Goal: Transaction & Acquisition: Book appointment/travel/reservation

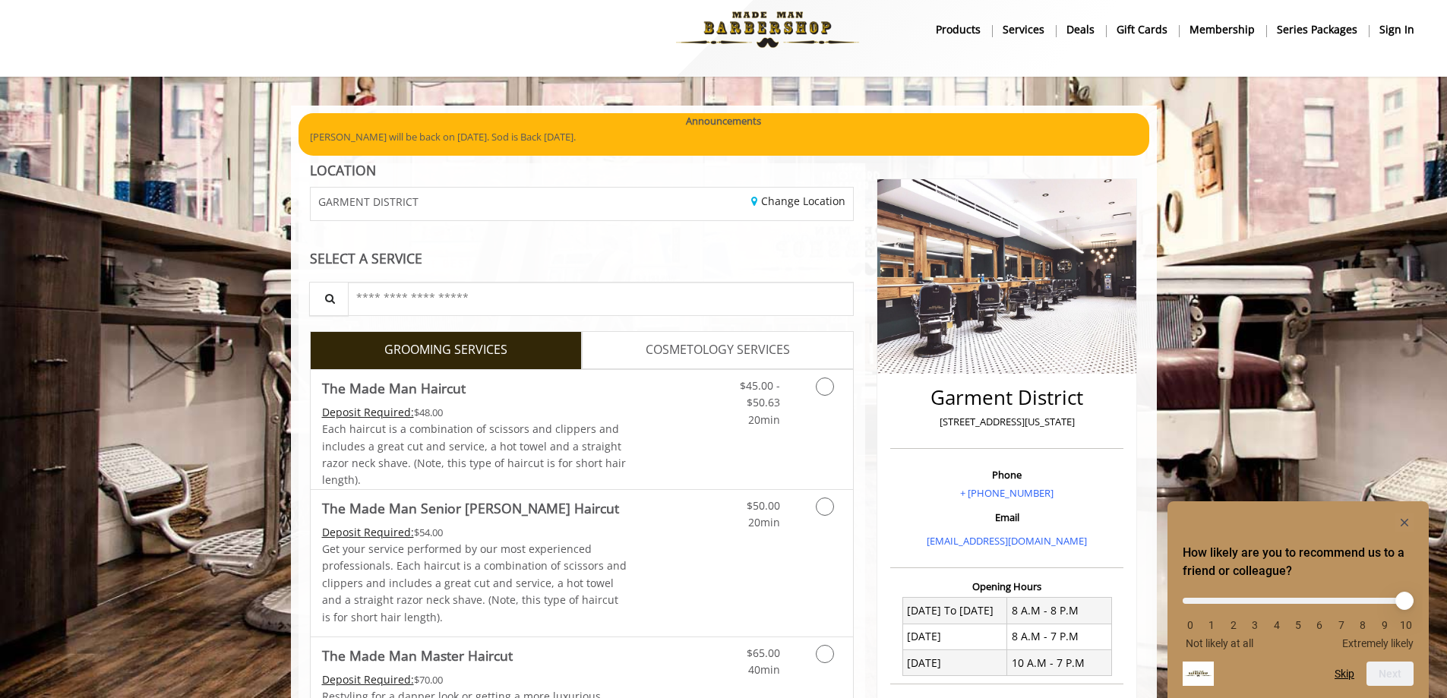
scroll to position [76, 0]
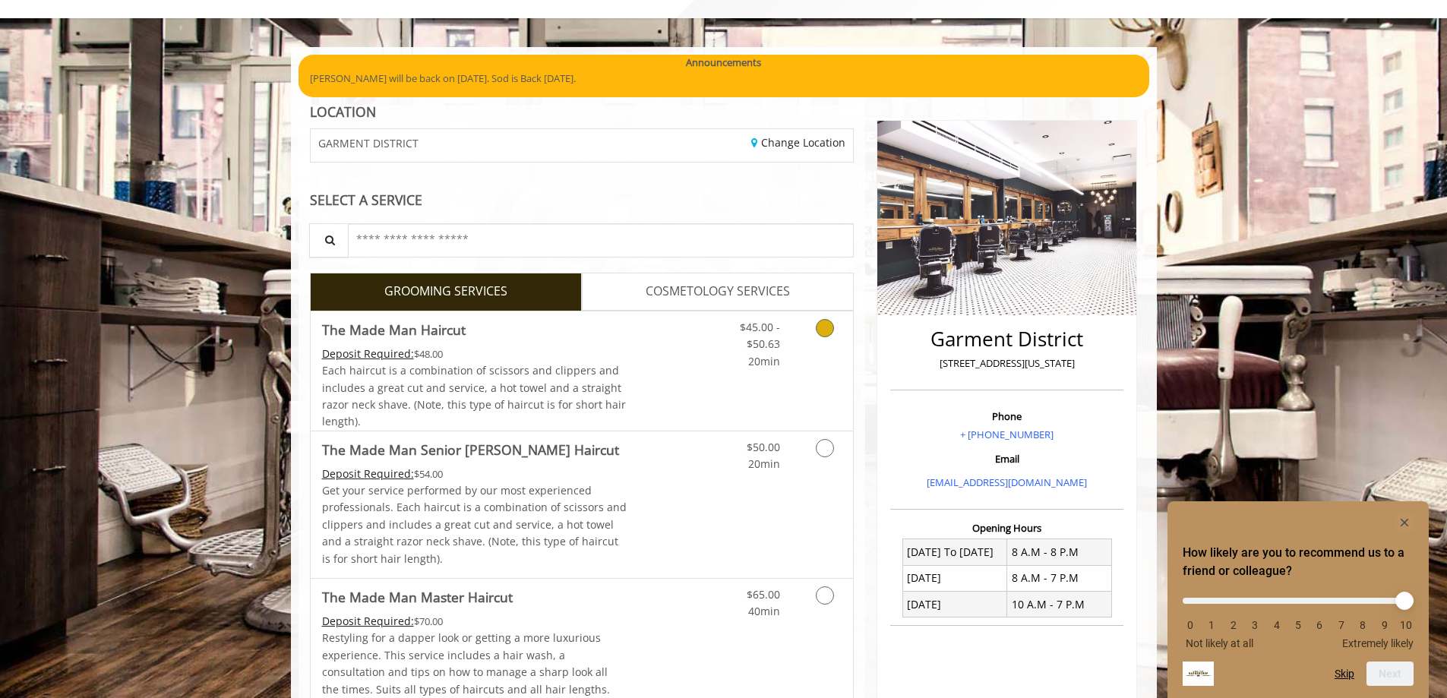
click at [828, 335] on icon "Grooming services" at bounding box center [825, 328] width 18 height 18
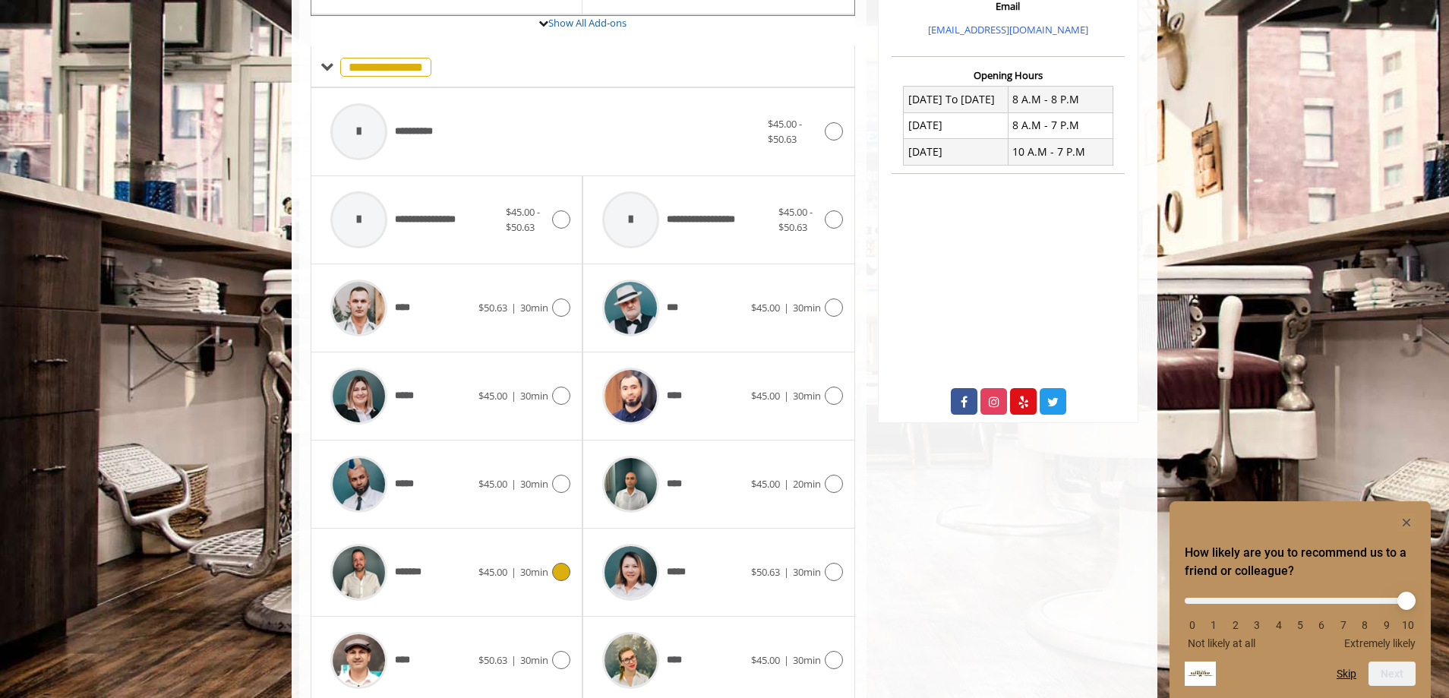
scroll to position [589, 0]
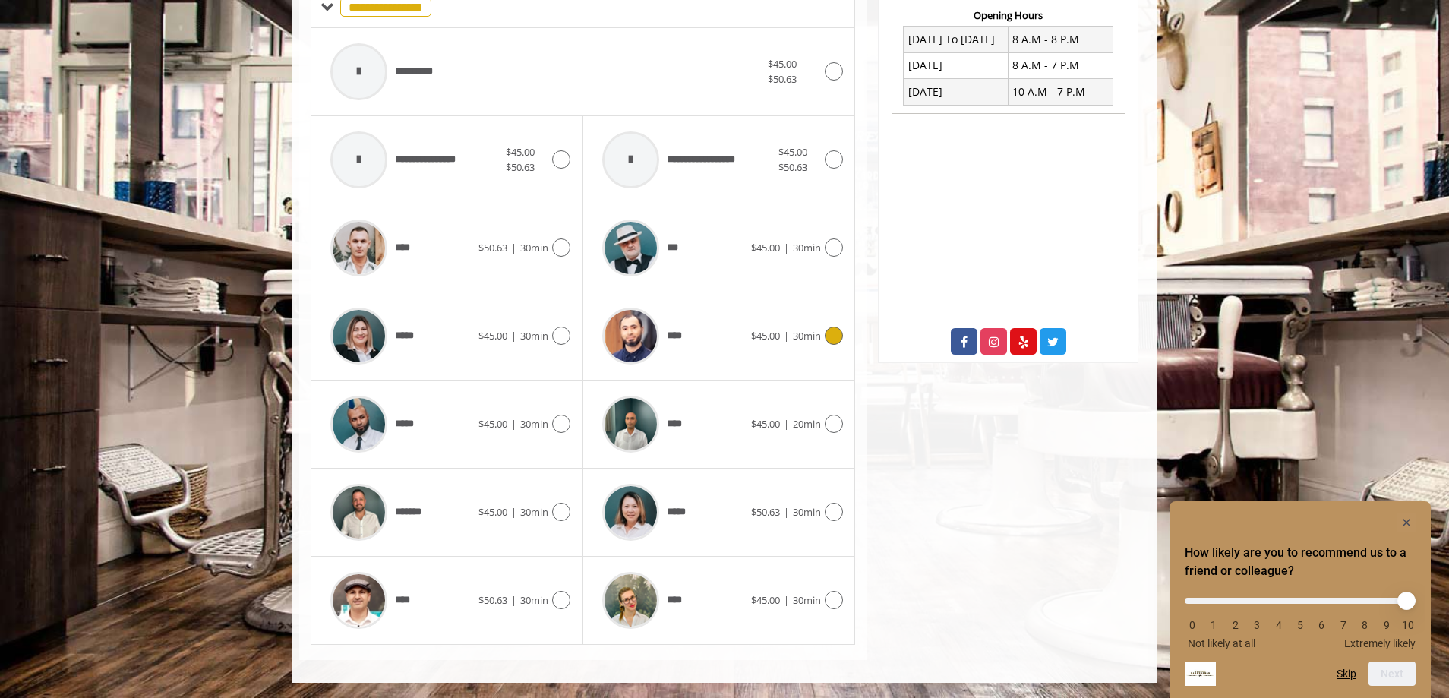
click at [837, 340] on icon at bounding box center [834, 336] width 18 height 18
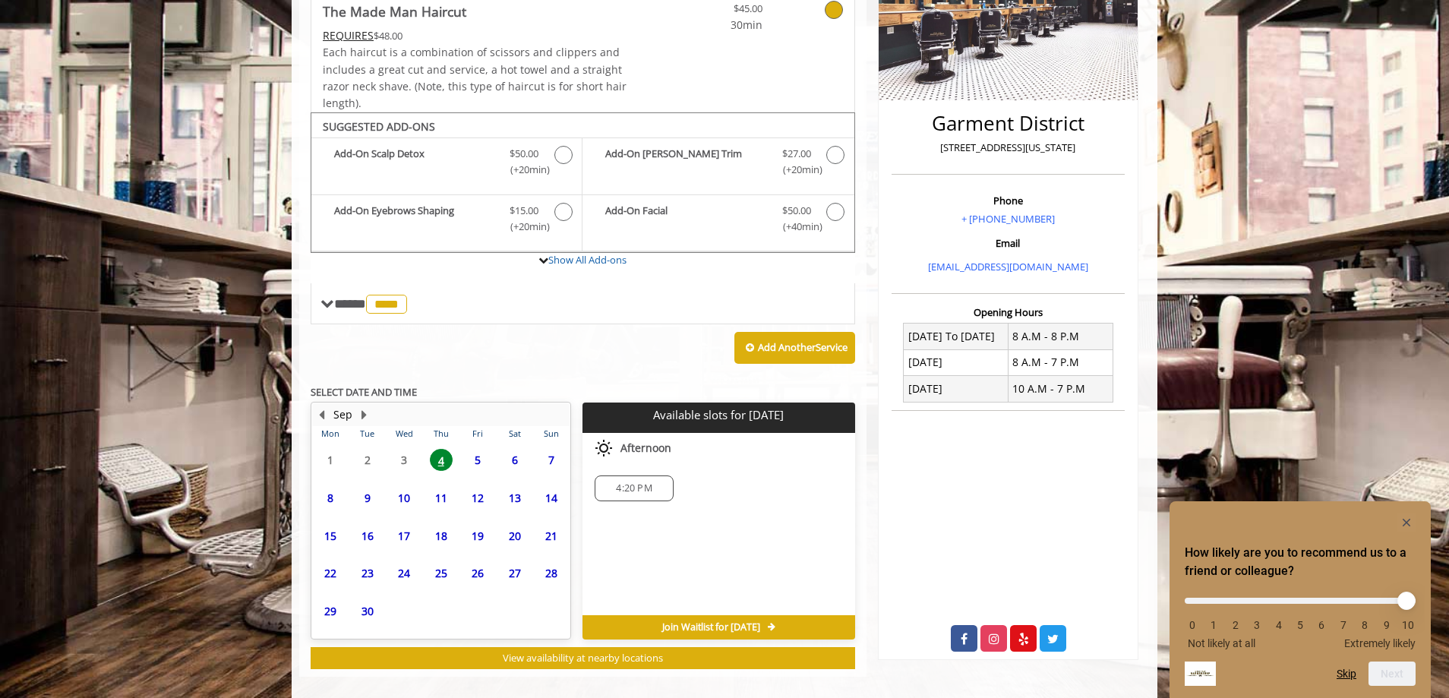
scroll to position [308, 0]
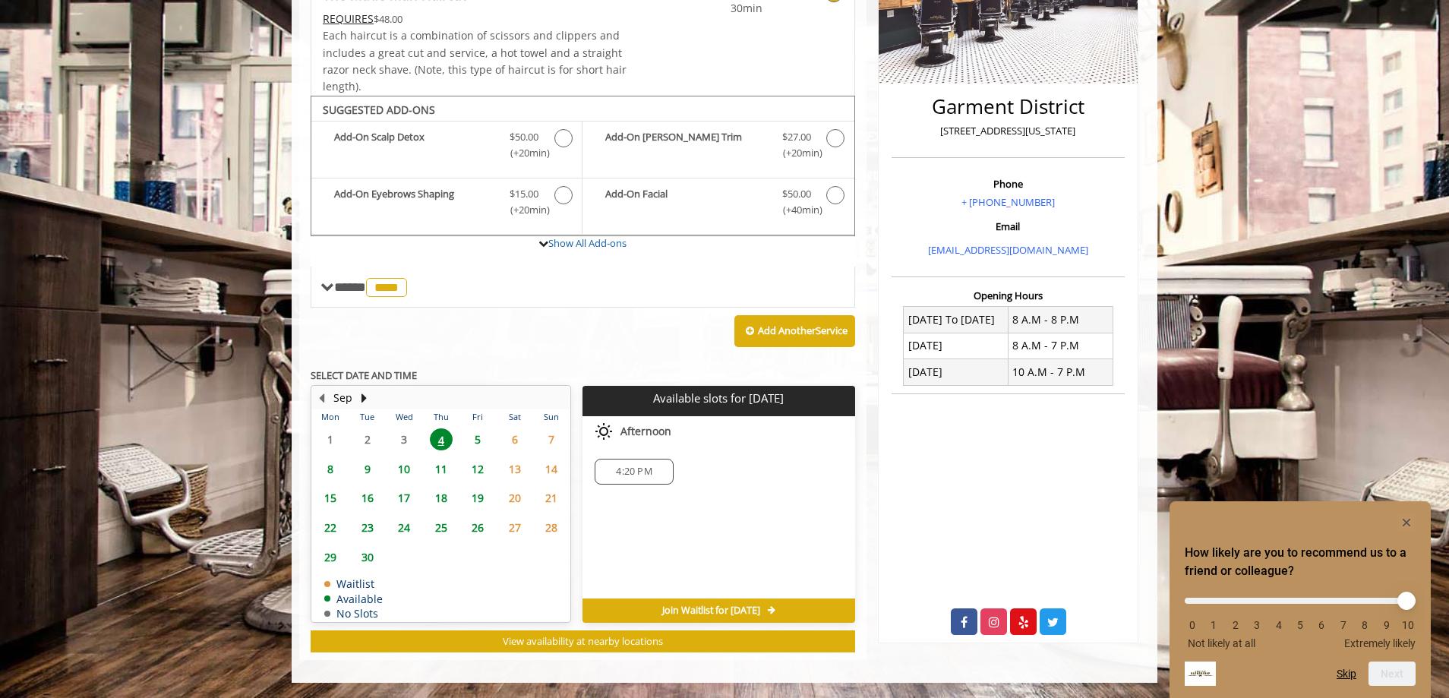
click at [629, 476] on span "4:20 PM" at bounding box center [634, 472] width 36 height 12
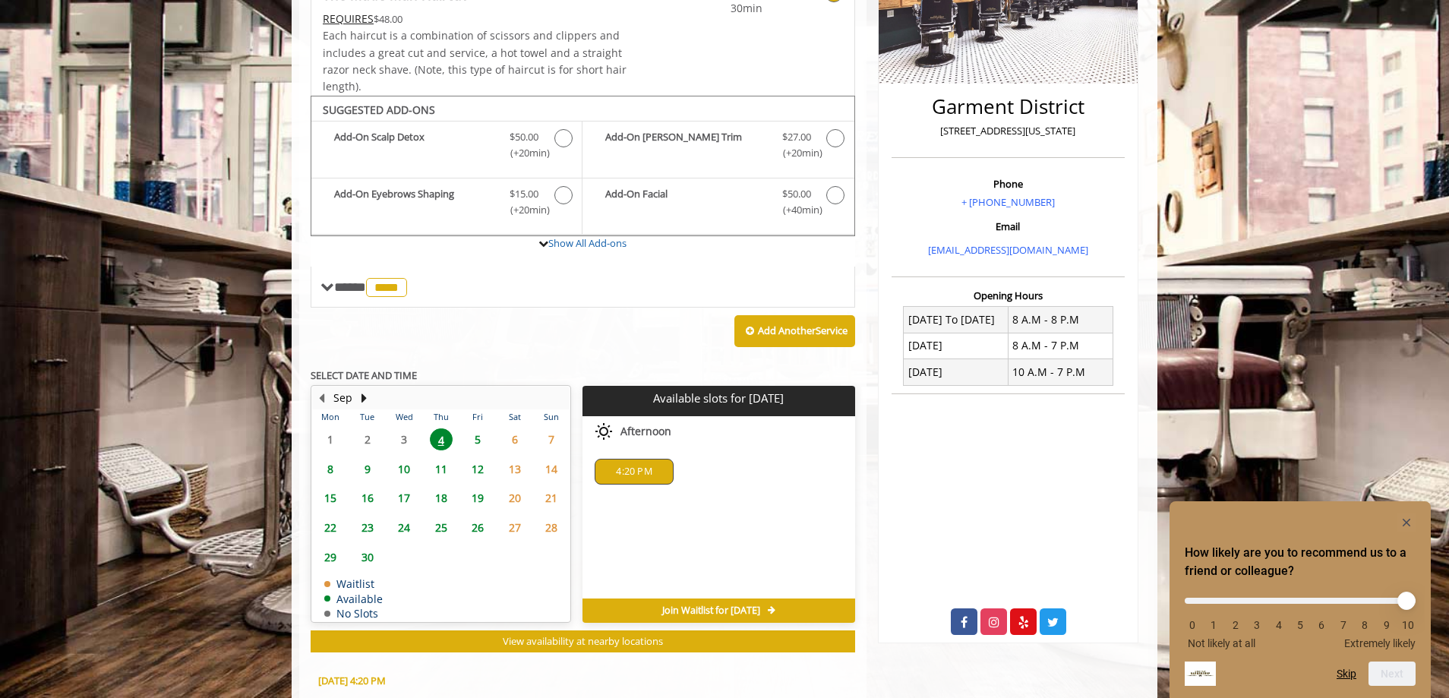
scroll to position [583, 0]
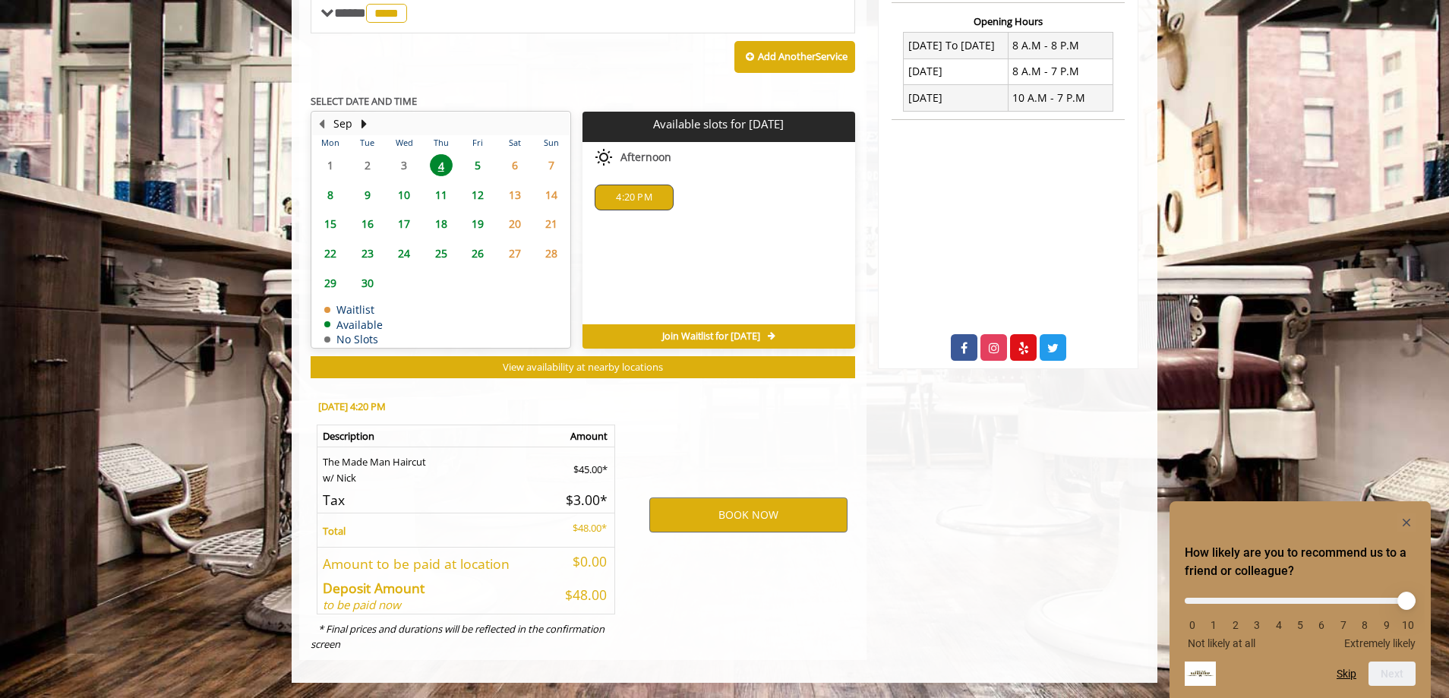
click at [656, 201] on span "4:20 PM" at bounding box center [634, 197] width 65 height 12
click at [732, 512] on button "BOOK NOW" at bounding box center [748, 515] width 198 height 35
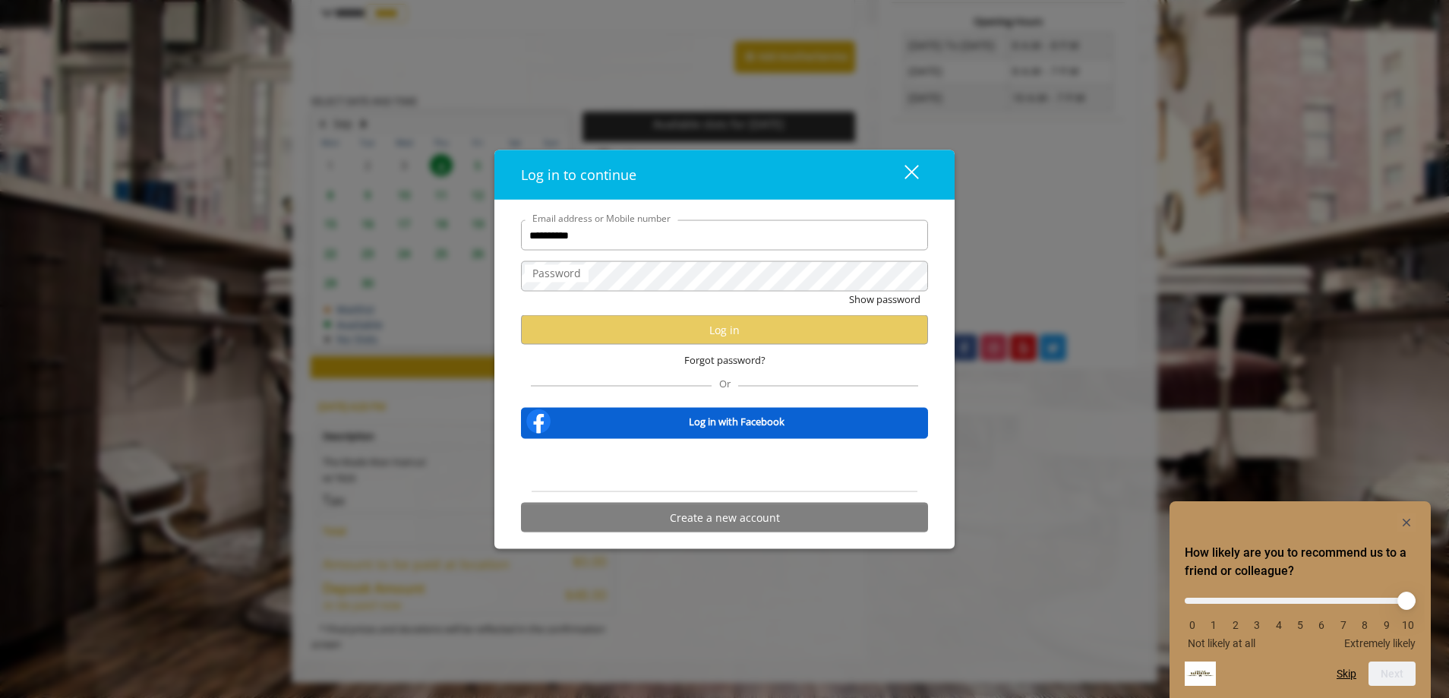
type input "**********"
click at [617, 239] on input "**********" at bounding box center [724, 235] width 407 height 30
click at [559, 276] on label "Password" at bounding box center [557, 273] width 64 height 17
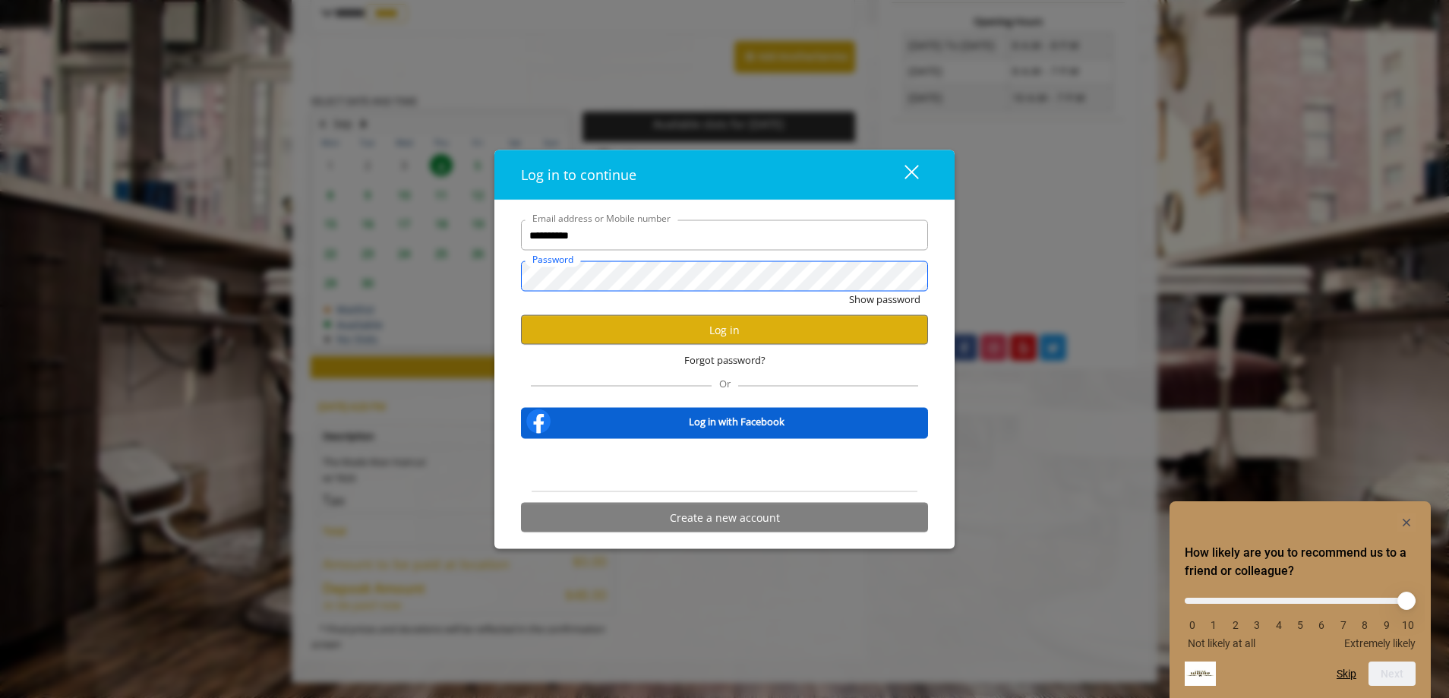
click at [849, 292] on button "Show password" at bounding box center [884, 300] width 71 height 16
click at [673, 330] on button "Log in" at bounding box center [724, 330] width 407 height 30
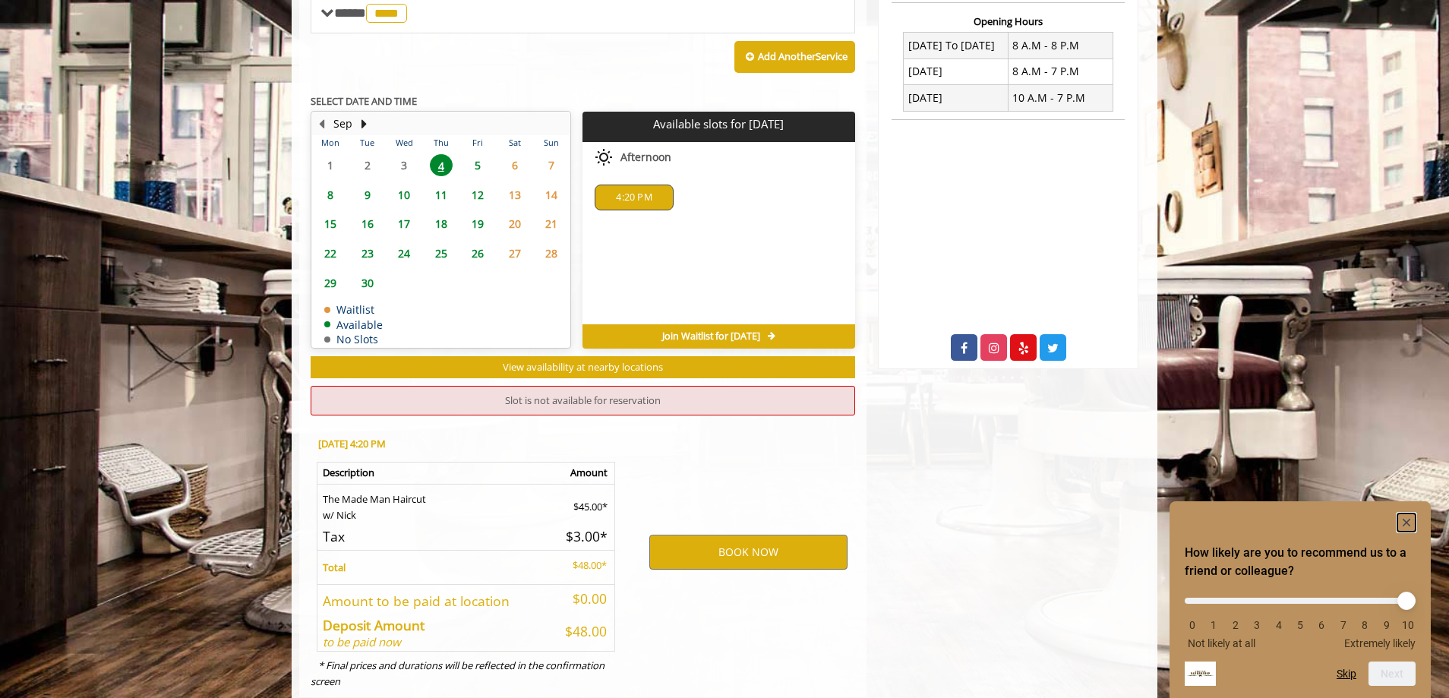
click at [1408, 517] on rect "Hide survey" at bounding box center [1407, 522] width 18 height 18
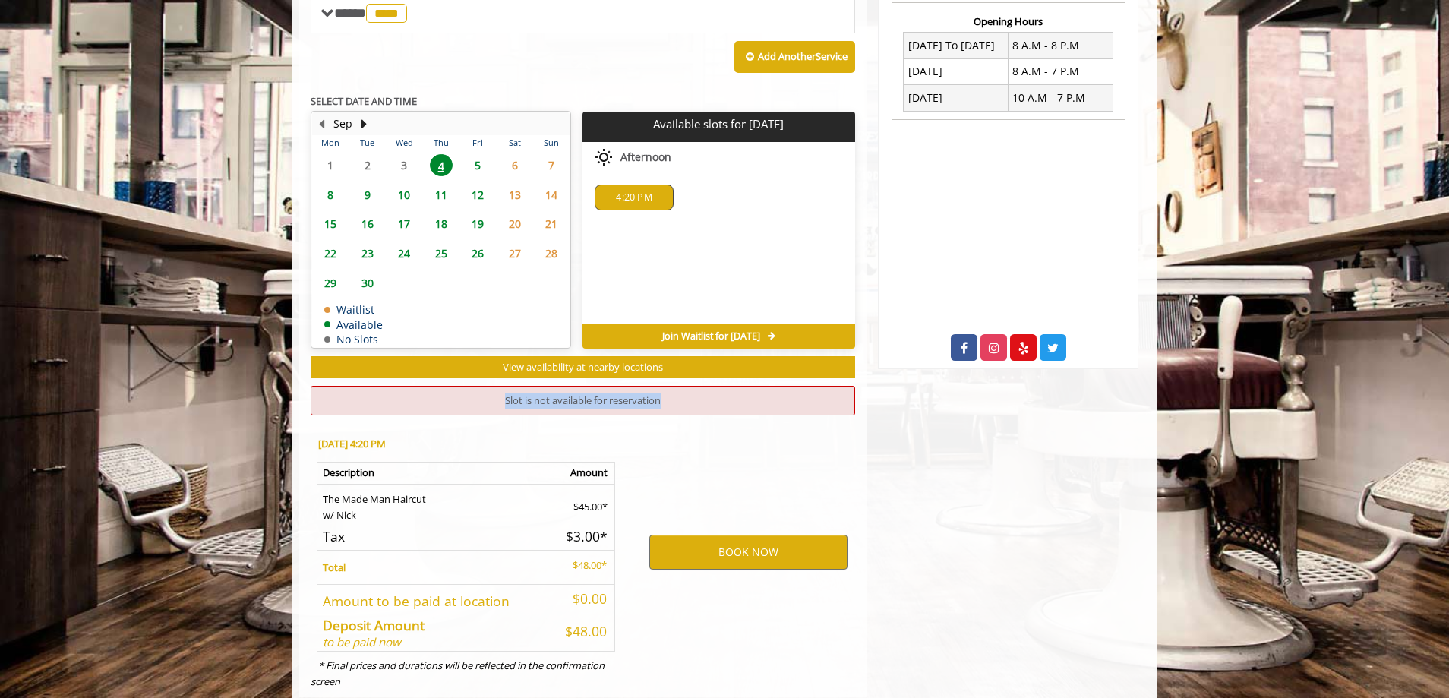
drag, startPoint x: 606, startPoint y: 395, endPoint x: 684, endPoint y: 395, distance: 78.2
click at [684, 395] on div "Slot is not available for reservation" at bounding box center [583, 401] width 545 height 30
click at [627, 192] on span "4:20 PM" at bounding box center [634, 197] width 36 height 12
click at [643, 188] on div "4:20 PM" at bounding box center [634, 198] width 78 height 26
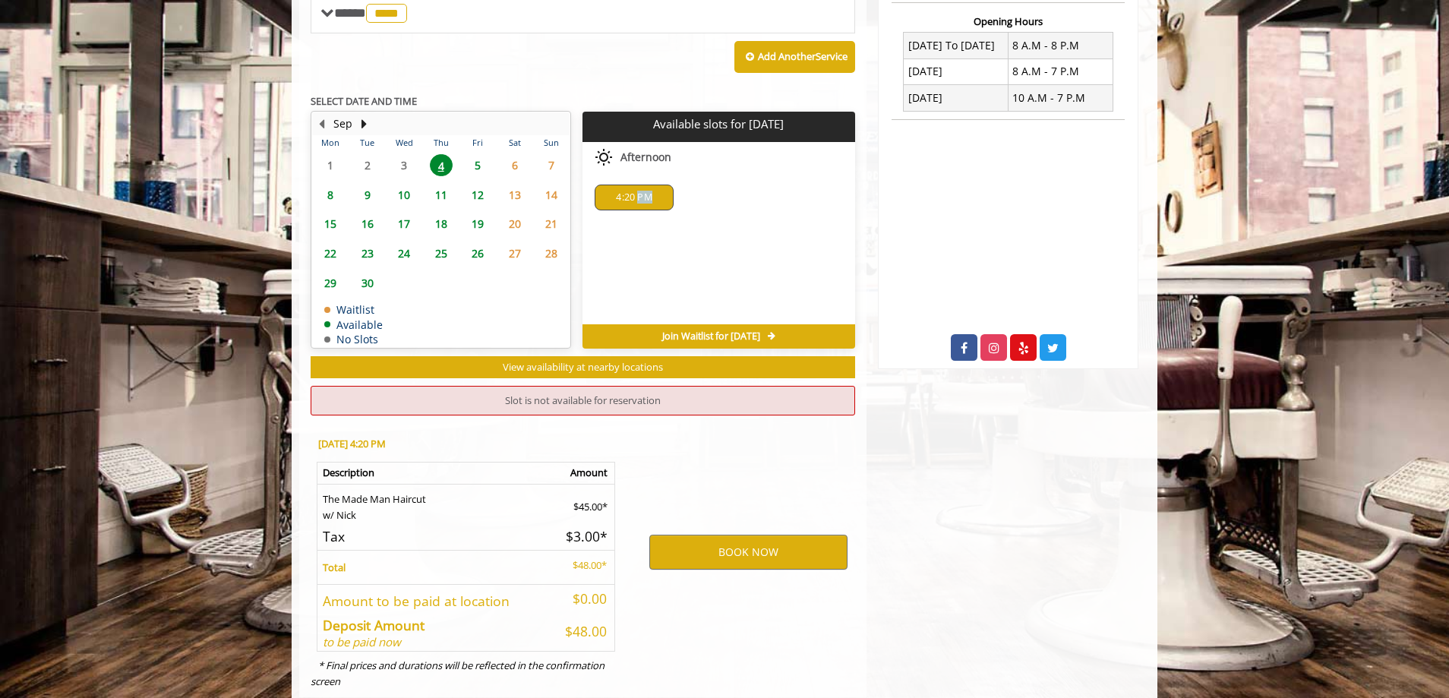
click at [643, 188] on div "4:20 PM" at bounding box center [634, 198] width 78 height 26
drag, startPoint x: 643, startPoint y: 188, endPoint x: 700, endPoint y: 504, distance: 321.1
click at [639, 224] on div "Choose a time below for [DATE] Afternoon 4:20 PM" at bounding box center [719, 233] width 272 height 182
click at [716, 567] on button "BOOK NOW" at bounding box center [748, 552] width 198 height 35
click at [712, 448] on div "BOOK NOW" at bounding box center [748, 552] width 236 height 259
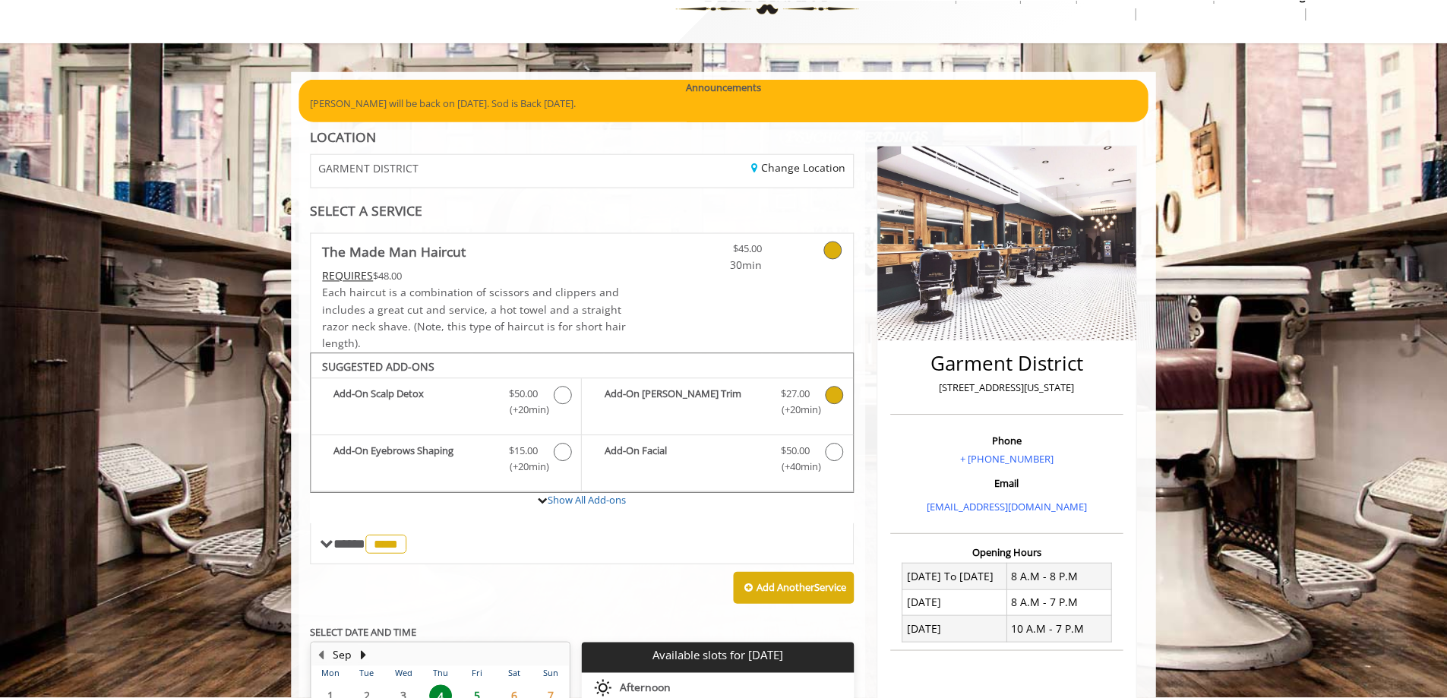
scroll to position [51, 0]
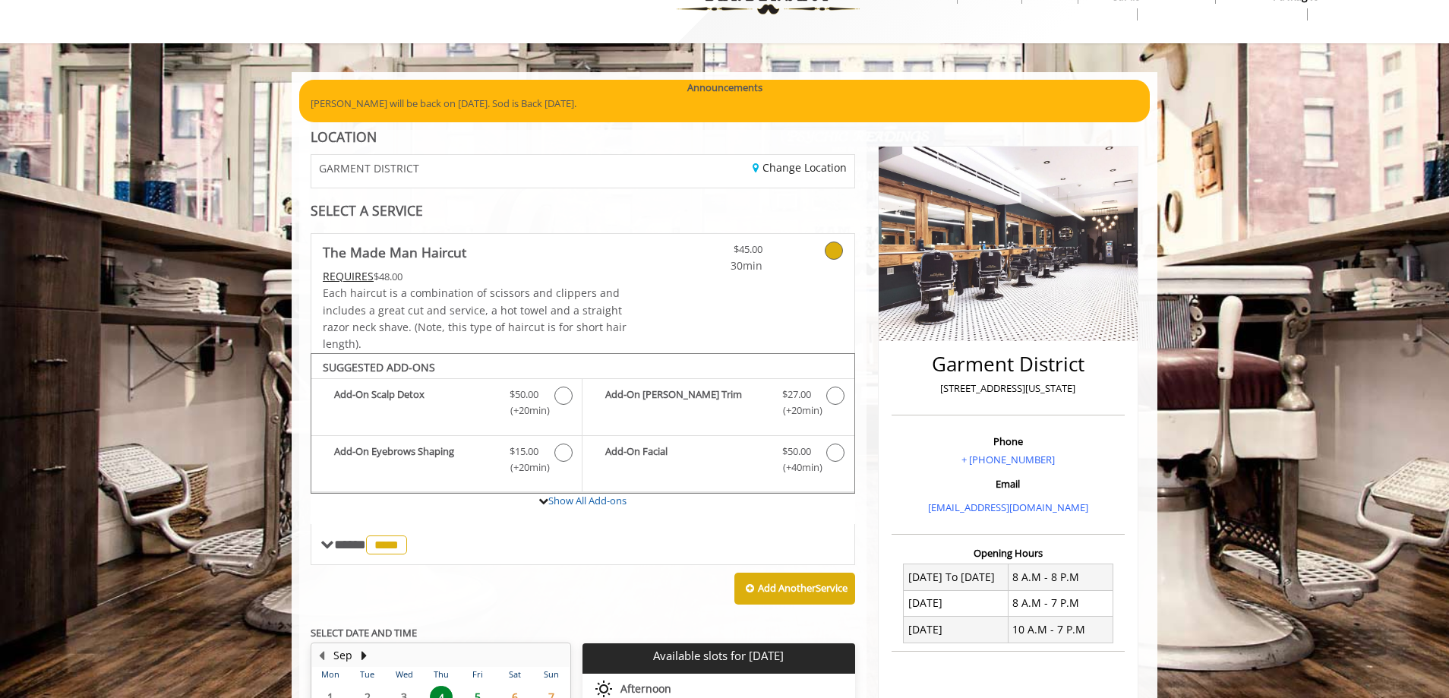
click at [835, 255] on icon at bounding box center [834, 251] width 18 height 18
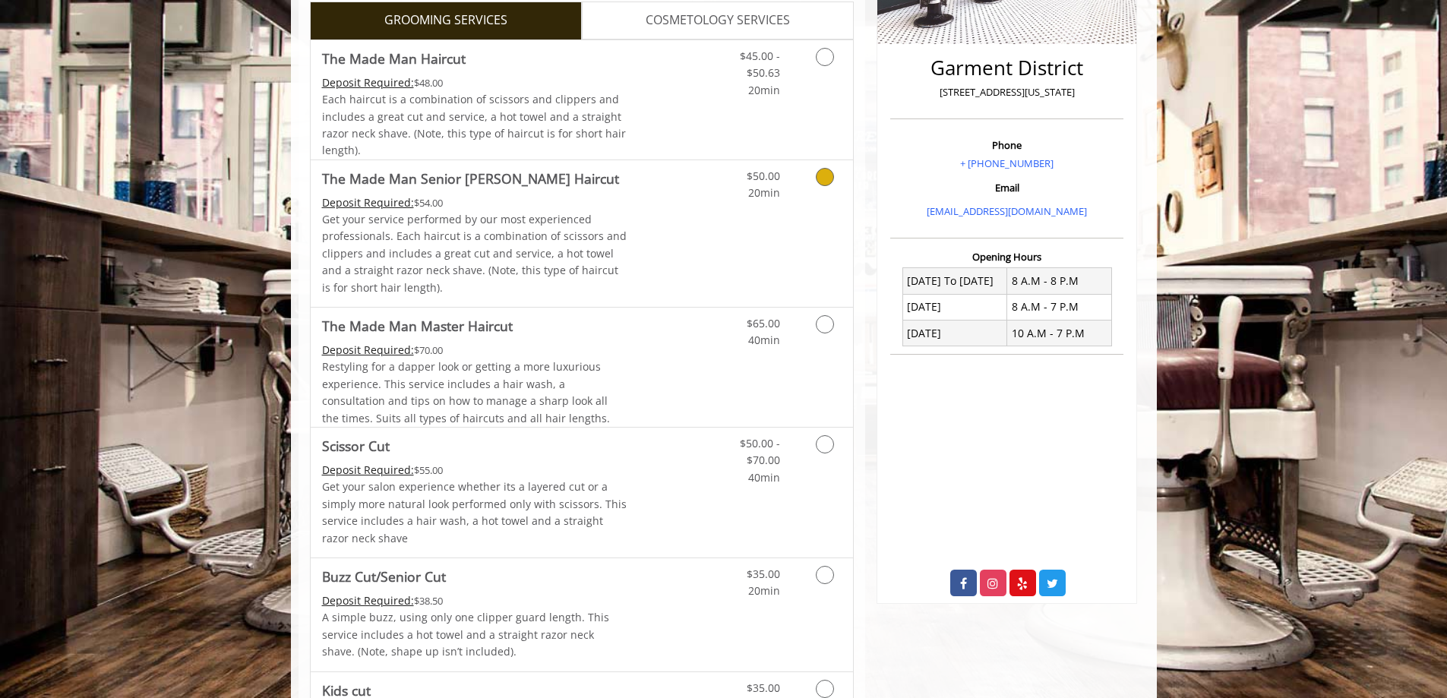
scroll to position [355, 0]
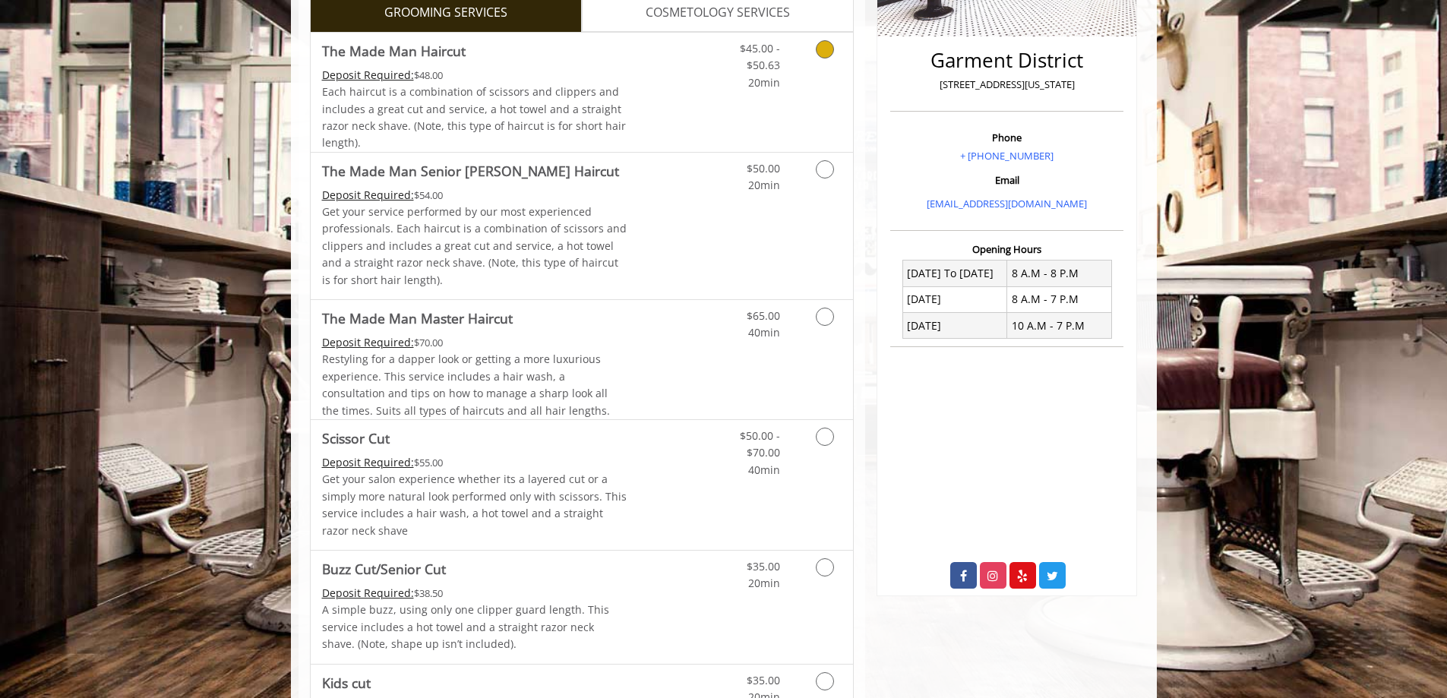
click at [827, 52] on icon "Grooming services" at bounding box center [825, 49] width 18 height 18
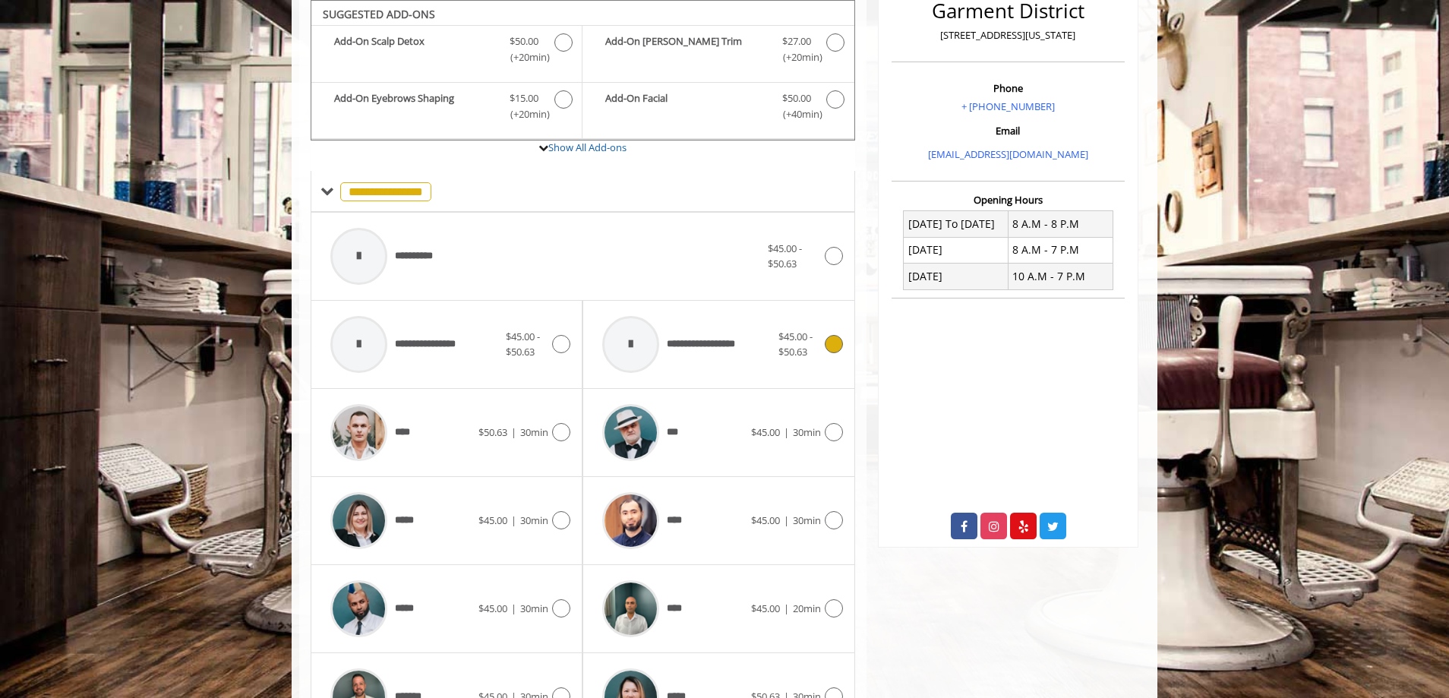
scroll to position [556, 0]
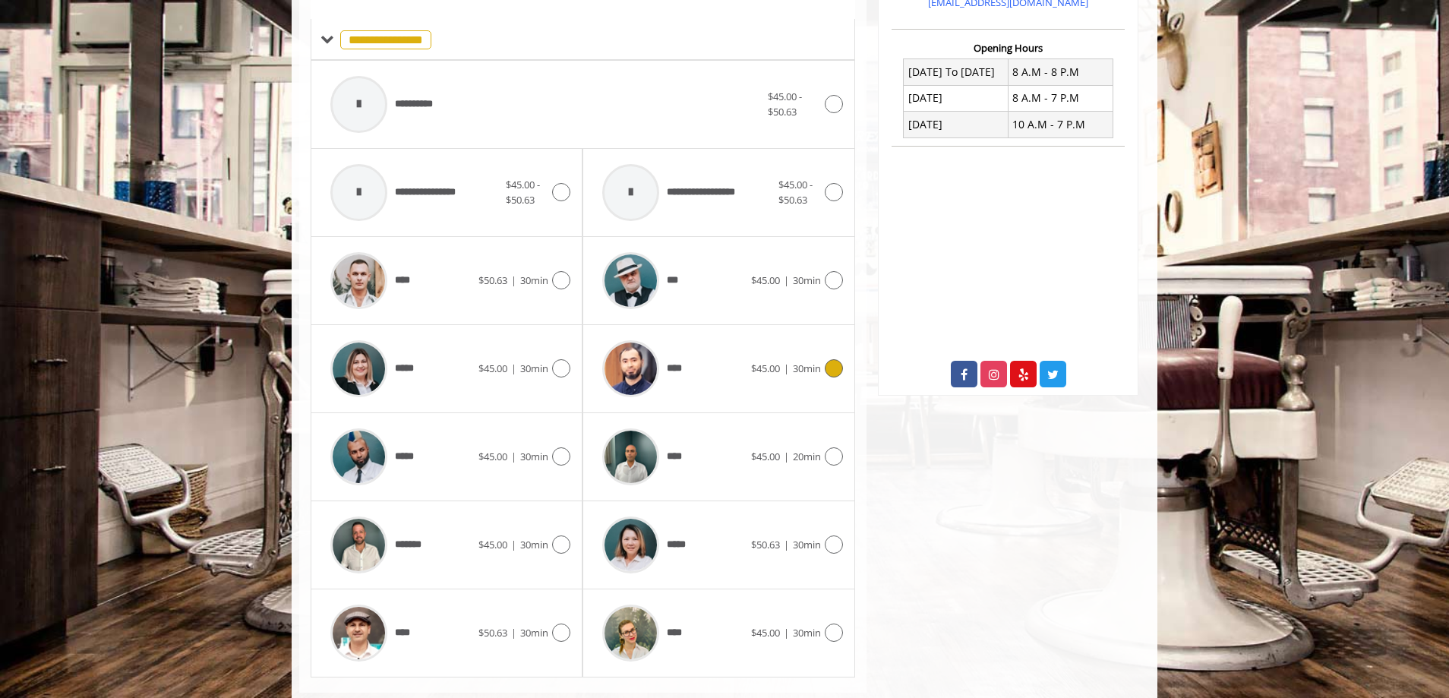
click at [719, 371] on div "****" at bounding box center [673, 369] width 156 height 72
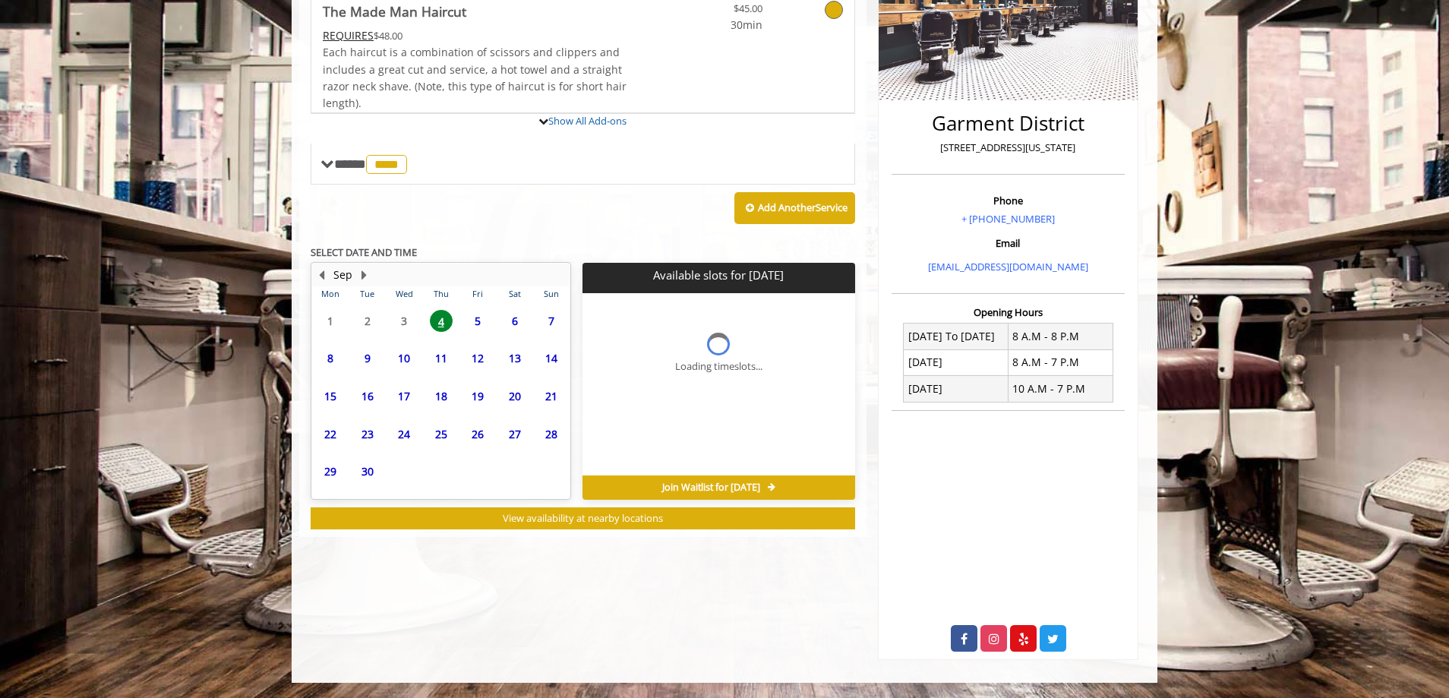
scroll to position [308, 0]
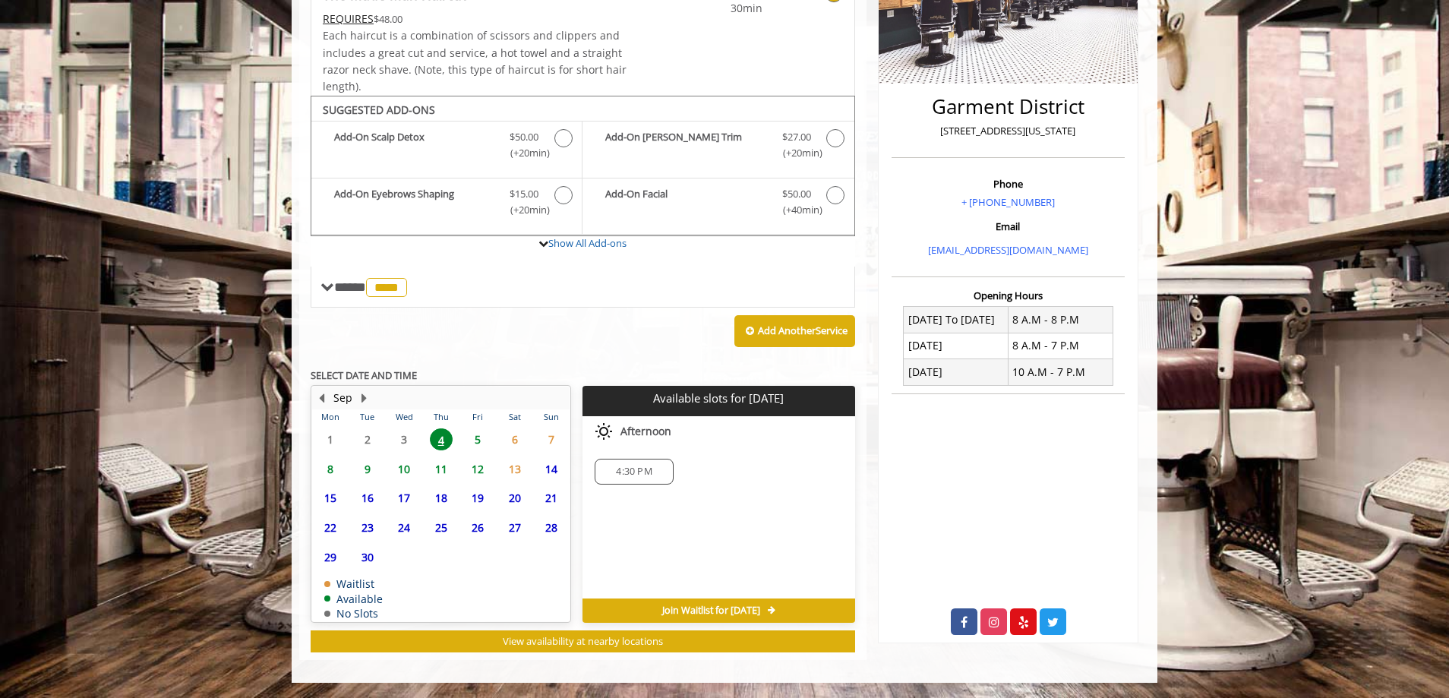
click at [630, 472] on span "4:30 PM" at bounding box center [634, 472] width 36 height 12
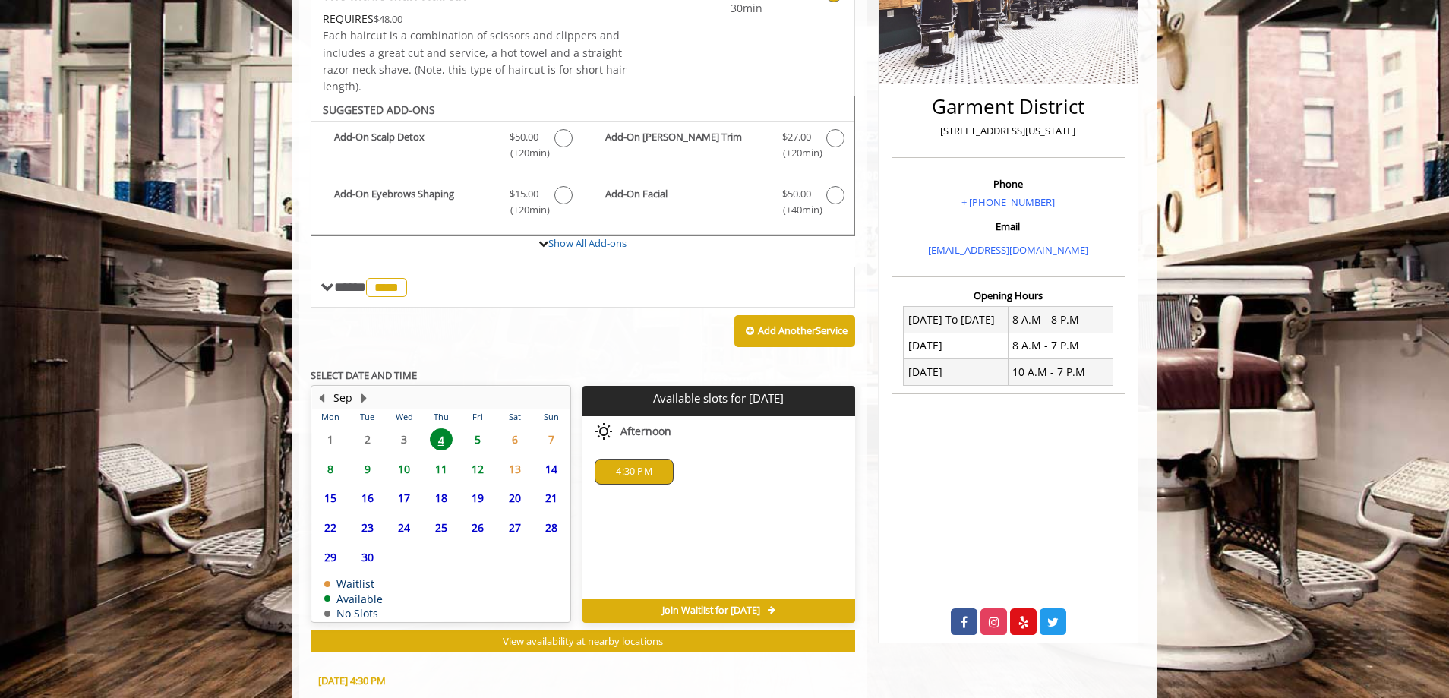
scroll to position [583, 0]
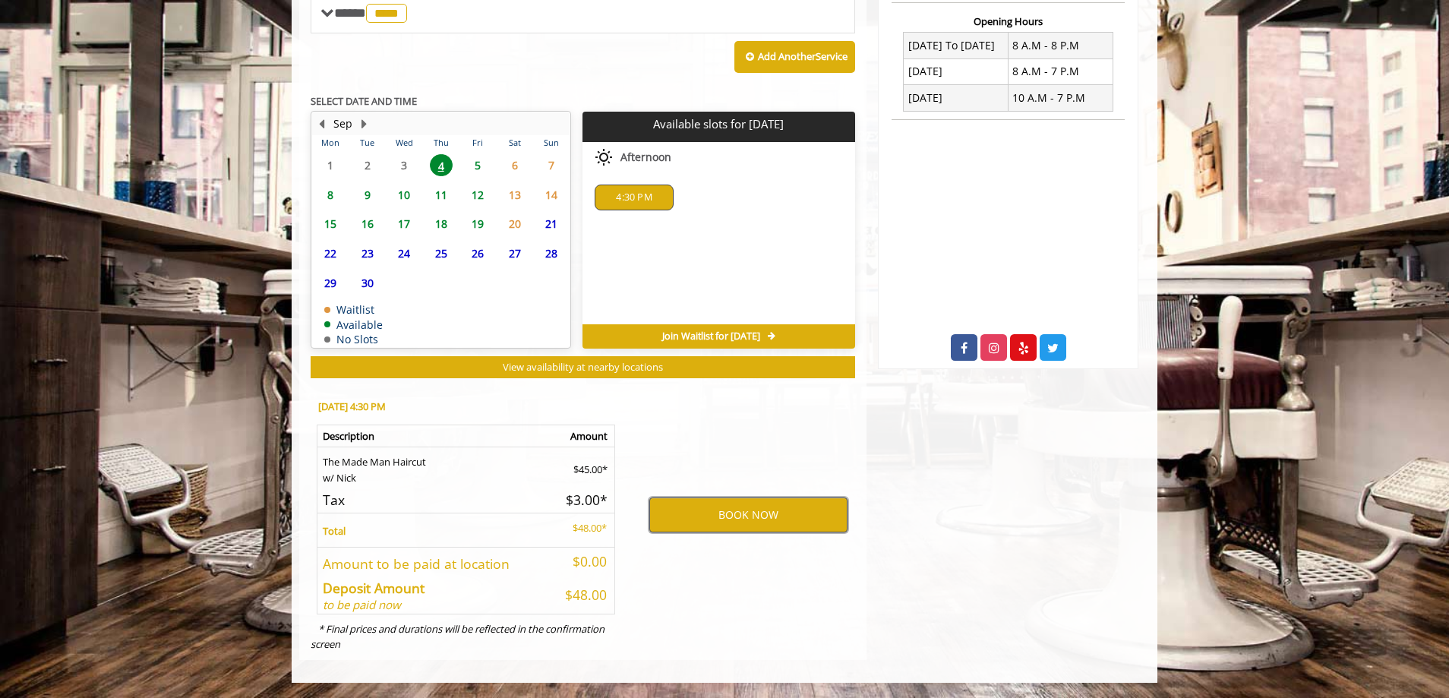
click at [725, 517] on button "BOOK NOW" at bounding box center [748, 515] width 198 height 35
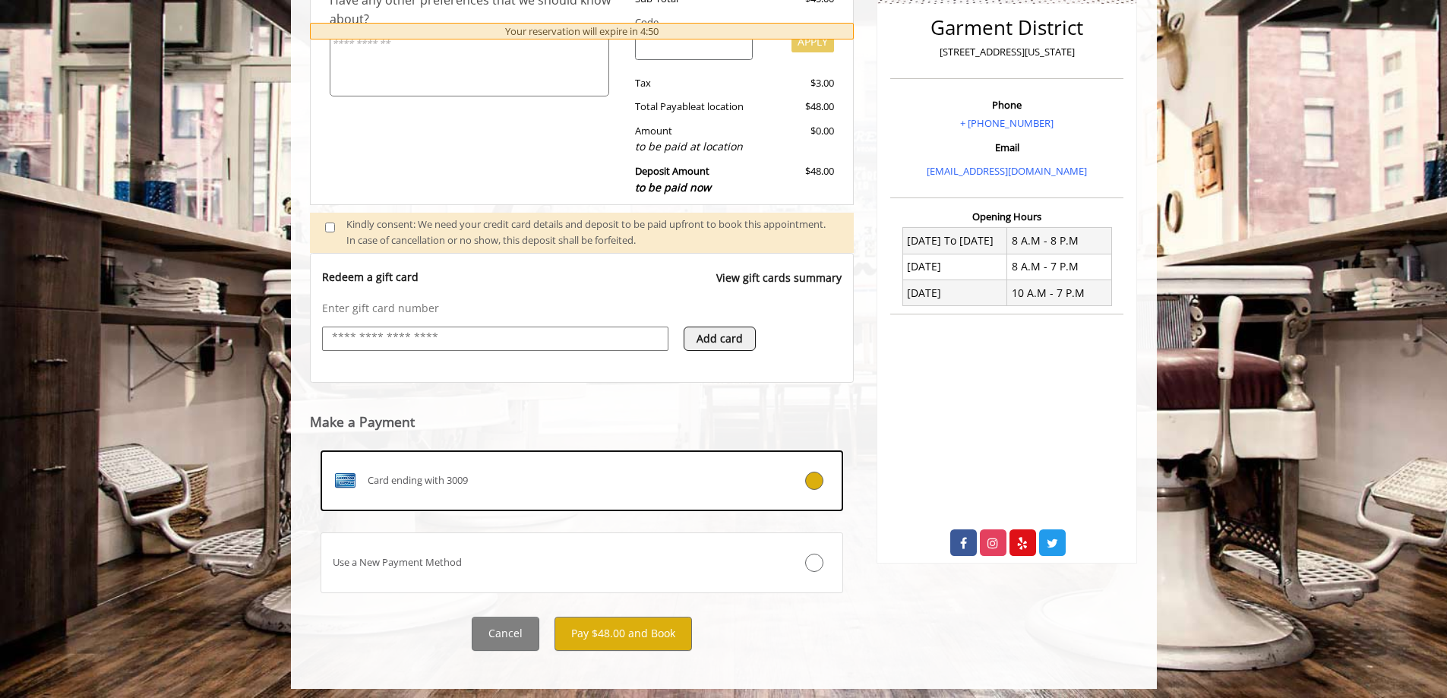
scroll to position [389, 0]
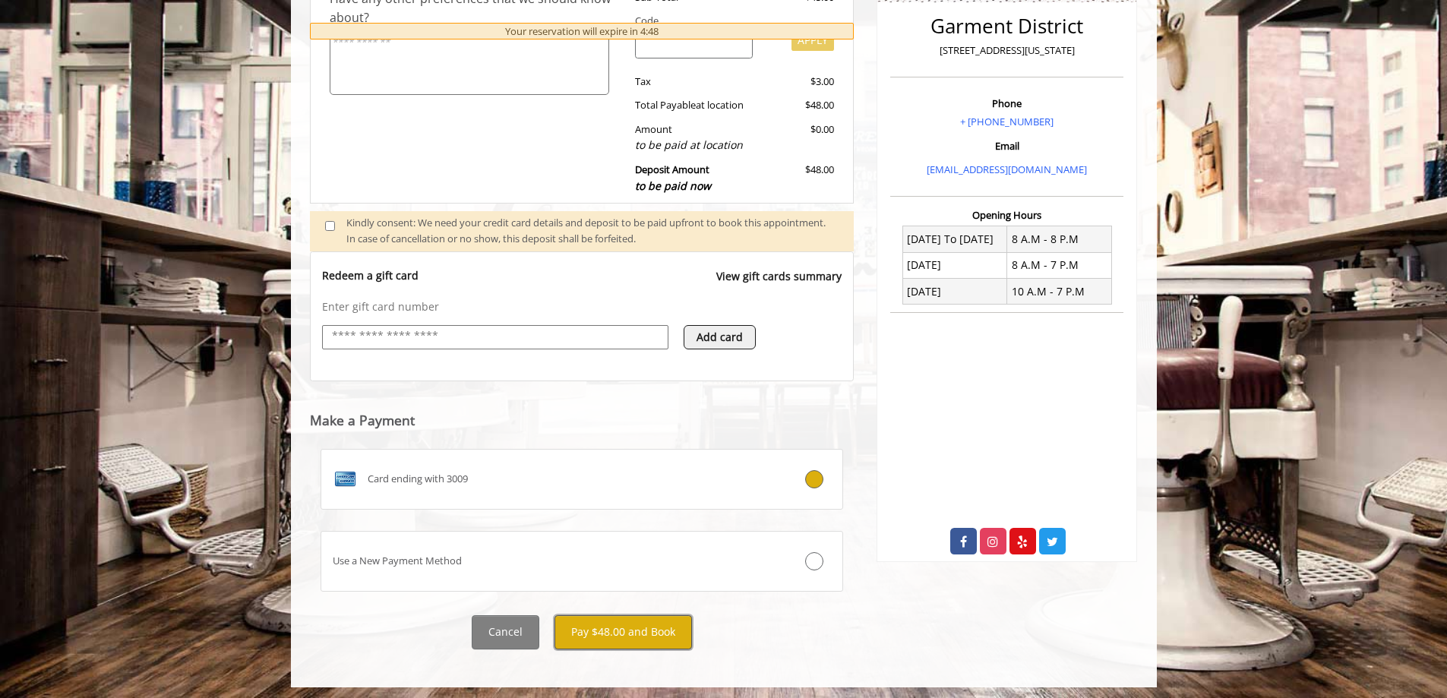
click at [652, 637] on button "Pay $48.00 and Book" at bounding box center [623, 632] width 137 height 34
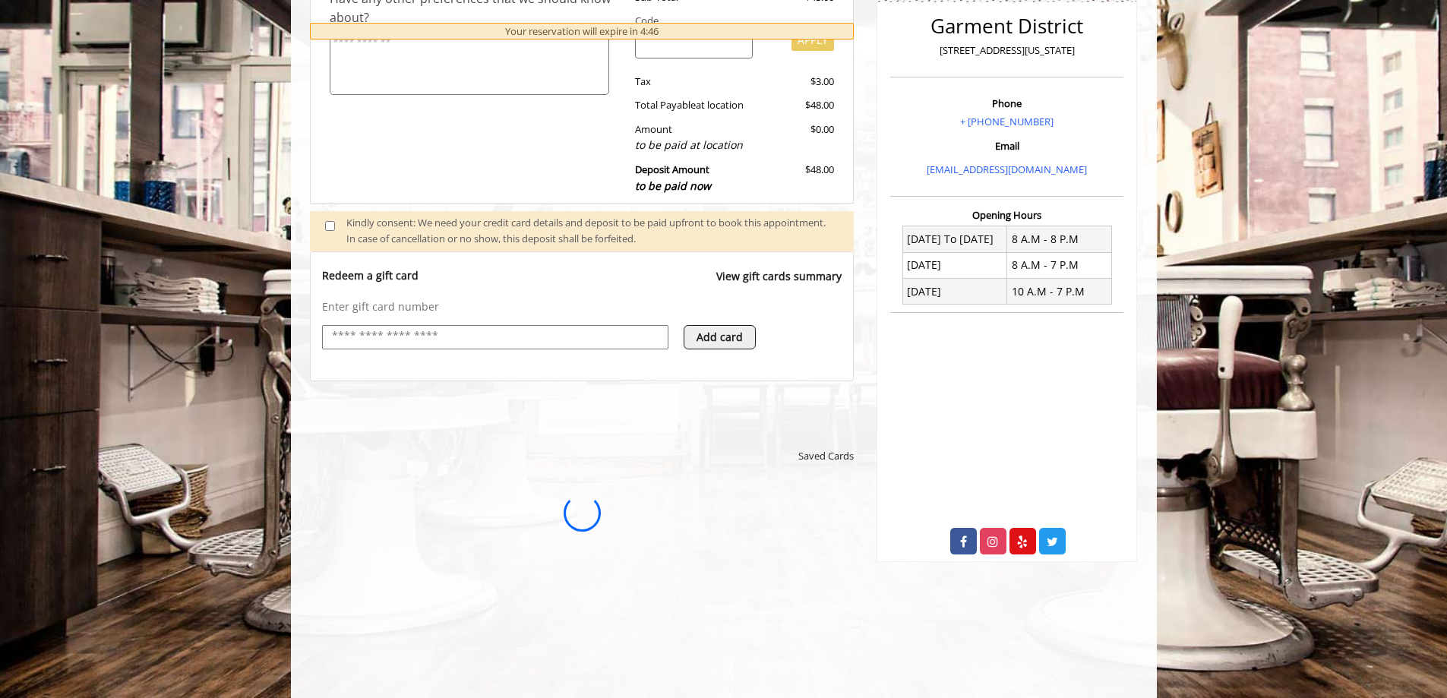
scroll to position [0, 0]
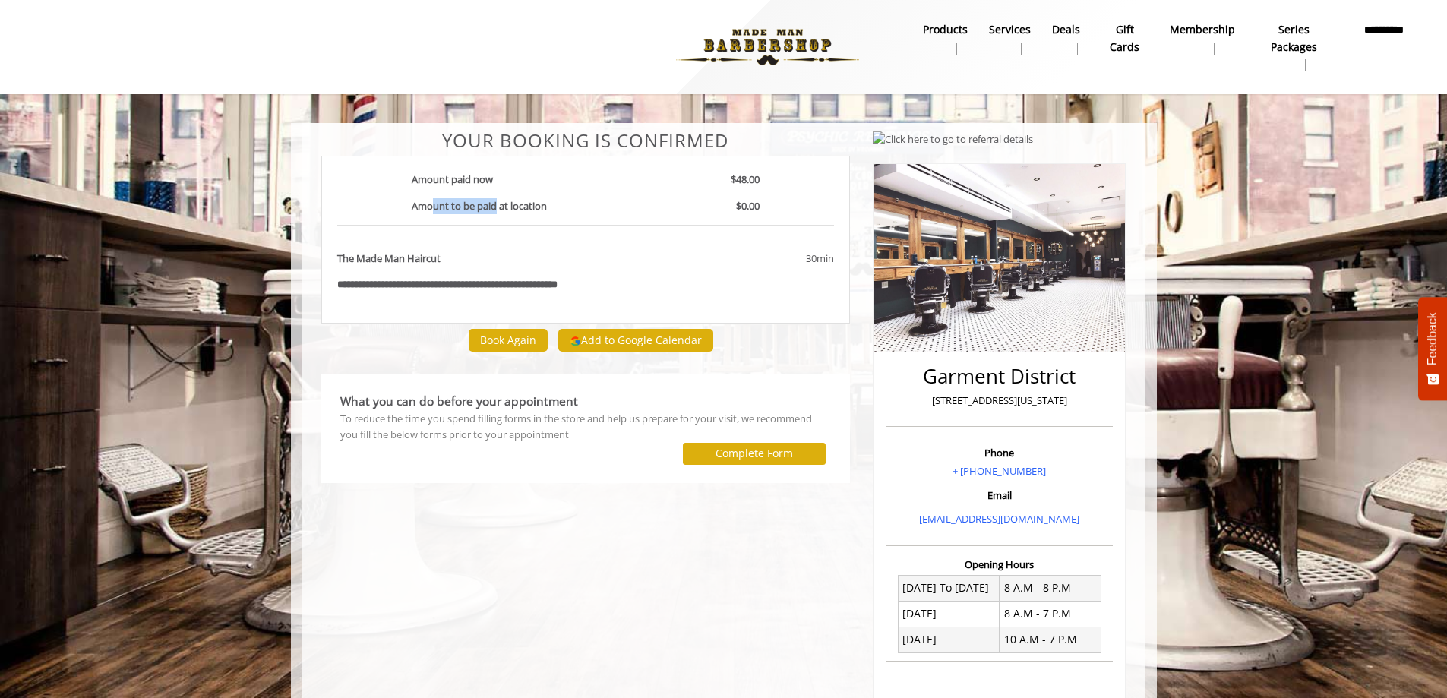
drag, startPoint x: 435, startPoint y: 212, endPoint x: 508, endPoint y: 206, distance: 73.2
click at [507, 206] on b "Amount to be paid at location" at bounding box center [479, 206] width 135 height 14
click at [509, 206] on b "Amount to be paid at location" at bounding box center [479, 206] width 135 height 14
click at [448, 265] on div "The Made Man Haircut" at bounding box center [499, 264] width 346 height 27
drag, startPoint x: 374, startPoint y: 285, endPoint x: 440, endPoint y: 284, distance: 65.3
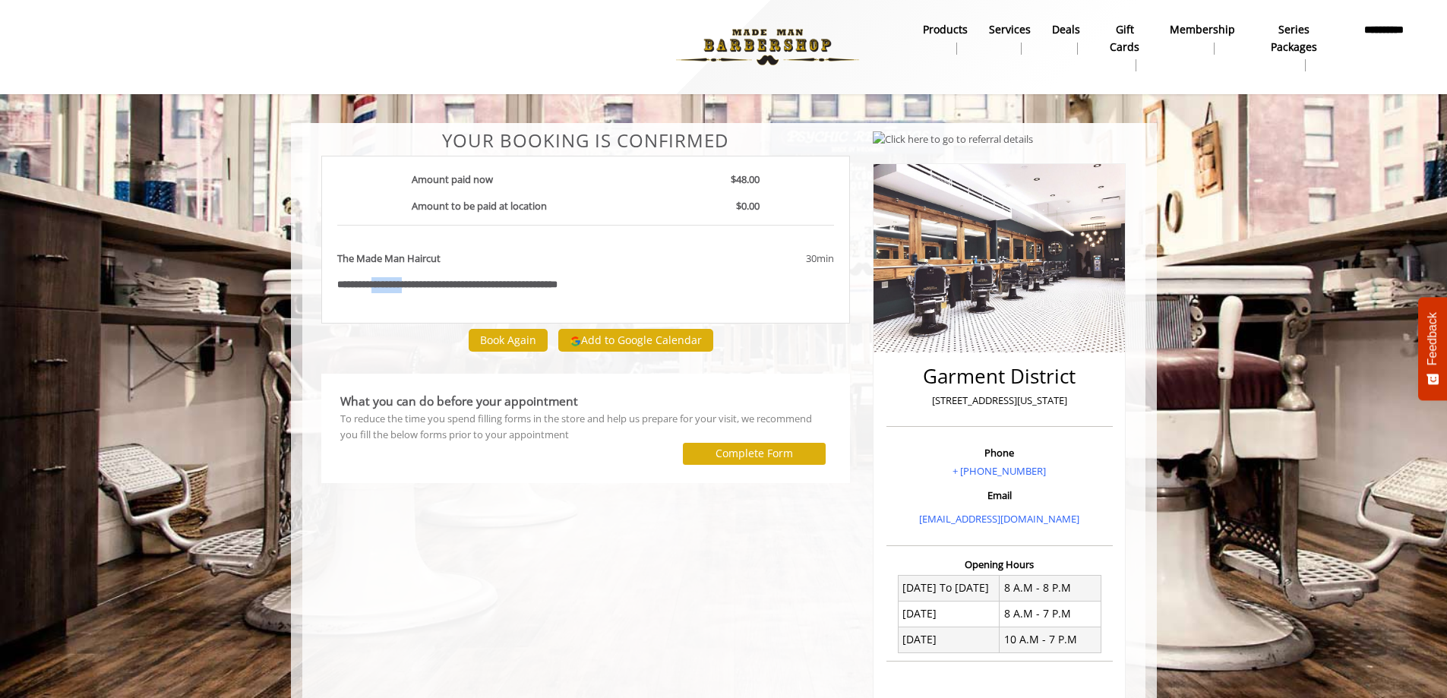
click at [438, 284] on div "**********" at bounding box center [586, 285] width 520 height 16
click at [441, 284] on b "**********" at bounding box center [468, 285] width 179 height 10
